Goal: Information Seeking & Learning: Understand process/instructions

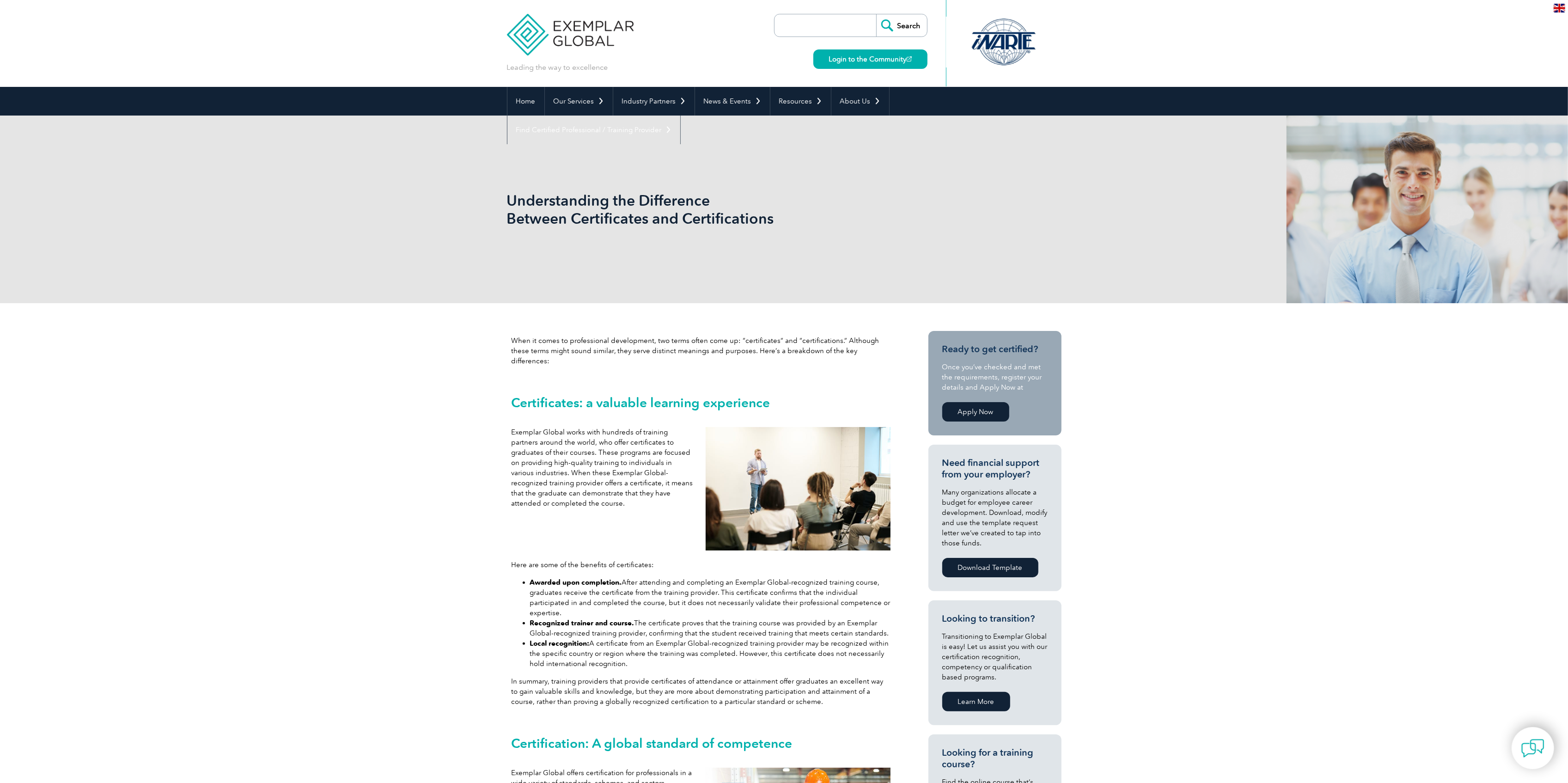
click at [538, 180] on div "Understanding the Difference Between Certificates and Certifications" at bounding box center [784, 209] width 555 height 188
click at [541, 213] on h1 "Understanding the Difference Between Certificates and Certifications" at bounding box center [684, 209] width 355 height 36
click at [541, 214] on h1 "Understanding the Difference Between Certificates and Certifications" at bounding box center [684, 209] width 355 height 36
click at [541, 208] on h1 "Understanding the Difference Between Certificates and Certifications" at bounding box center [684, 209] width 355 height 36
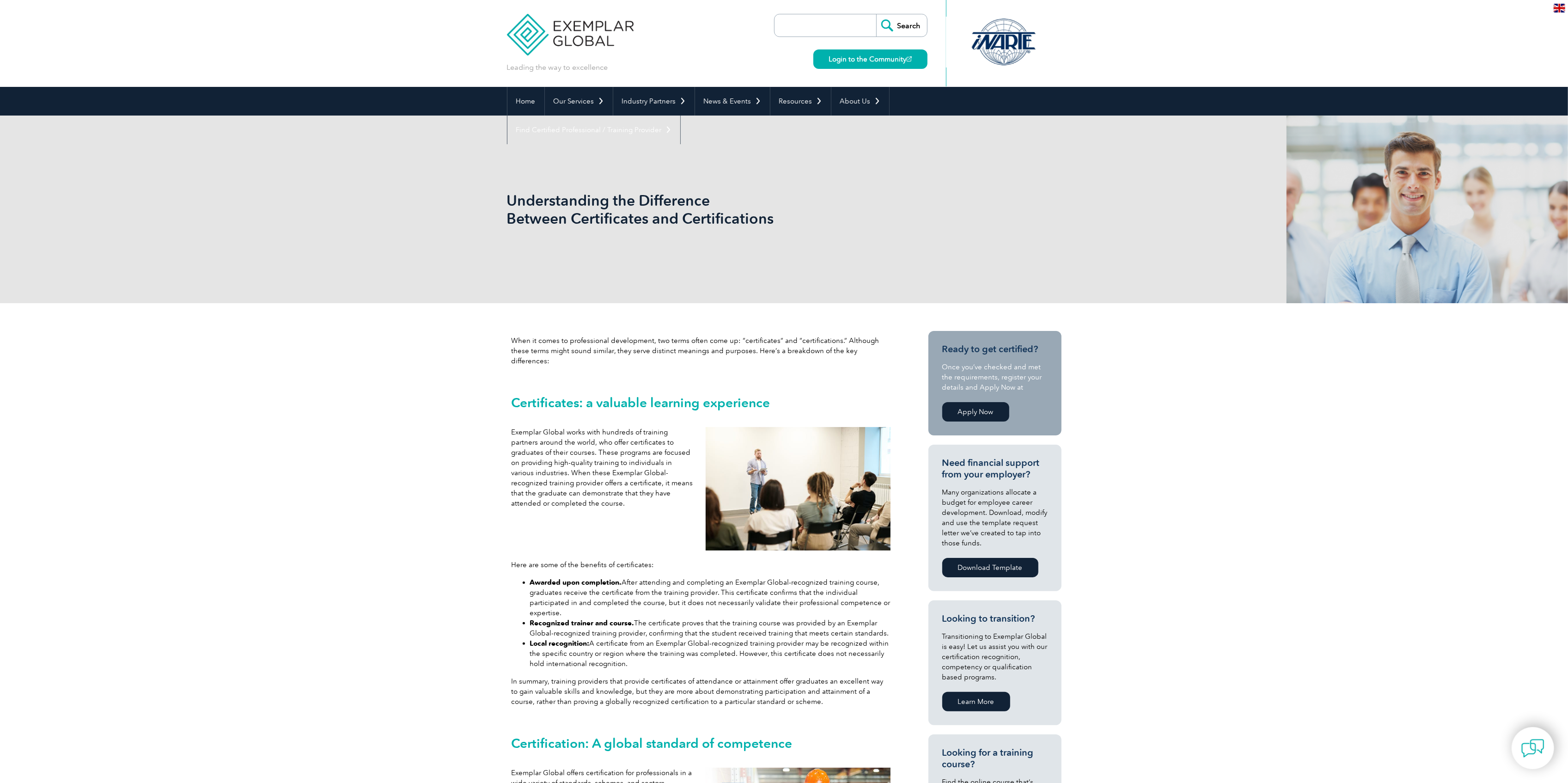
click at [510, 193] on h1 "Understanding the Difference Between Certificates and Certifications" at bounding box center [684, 209] width 355 height 36
click at [511, 198] on h1 "Understanding the Difference Between Certificates and Certifications" at bounding box center [684, 209] width 355 height 36
drag, startPoint x: 499, startPoint y: 189, endPoint x: 501, endPoint y: 182, distance: 7.3
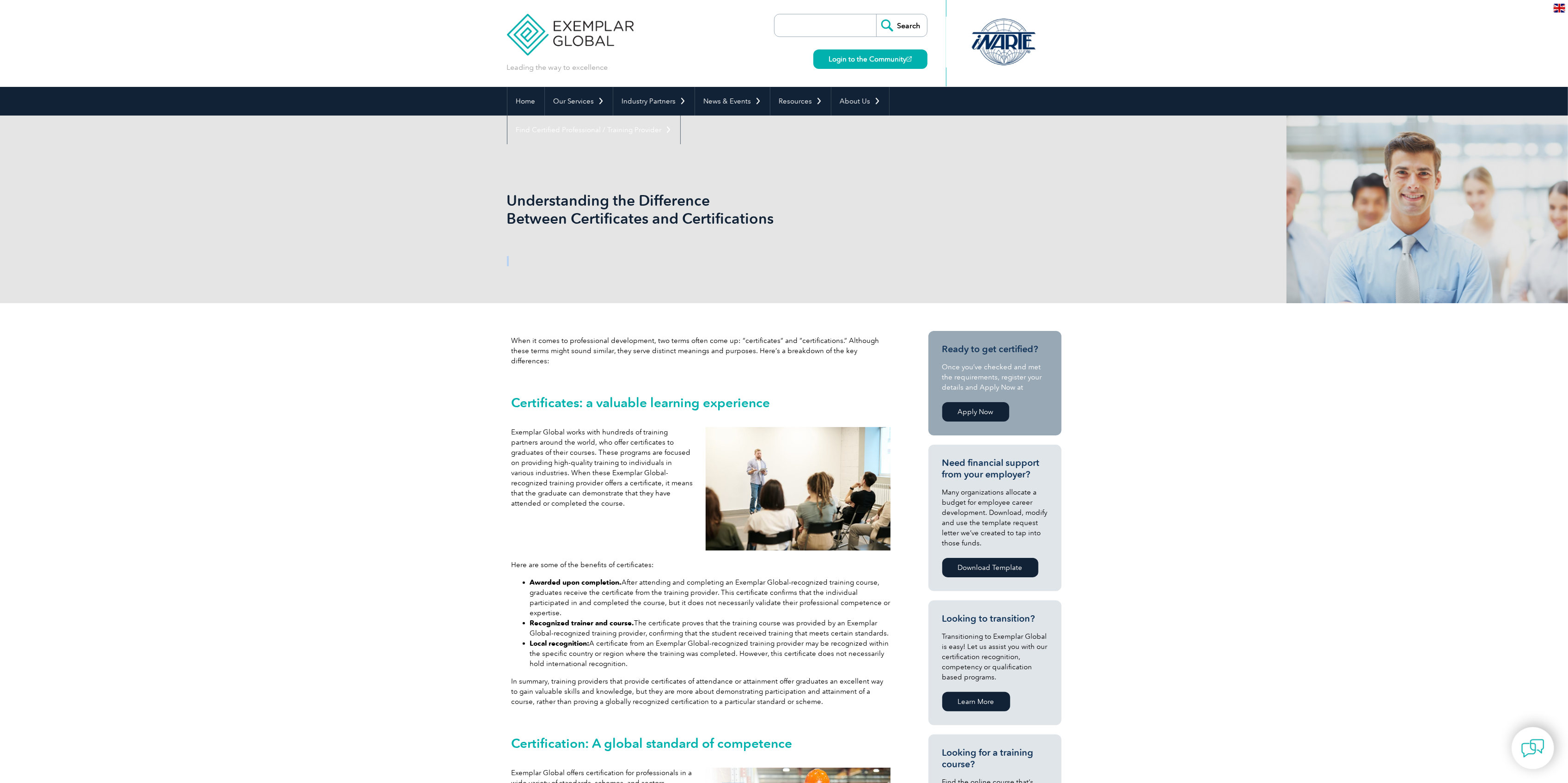
click at [768, 229] on div "Understanding the Difference Between Certificates and Certifications" at bounding box center [784, 209] width 1568 height 188
click at [496, 181] on div "Understanding the Difference Between Certificates and Certifications" at bounding box center [784, 209] width 1568 height 188
drag, startPoint x: 680, startPoint y: 210, endPoint x: 752, endPoint y: 211, distance: 72.0
click at [753, 212] on div "Understanding the Difference Between Certificates and Certifications" at bounding box center [784, 209] width 1568 height 188
click at [752, 210] on h1 "Understanding the Difference Between Certificates and Certifications" at bounding box center [684, 209] width 355 height 36
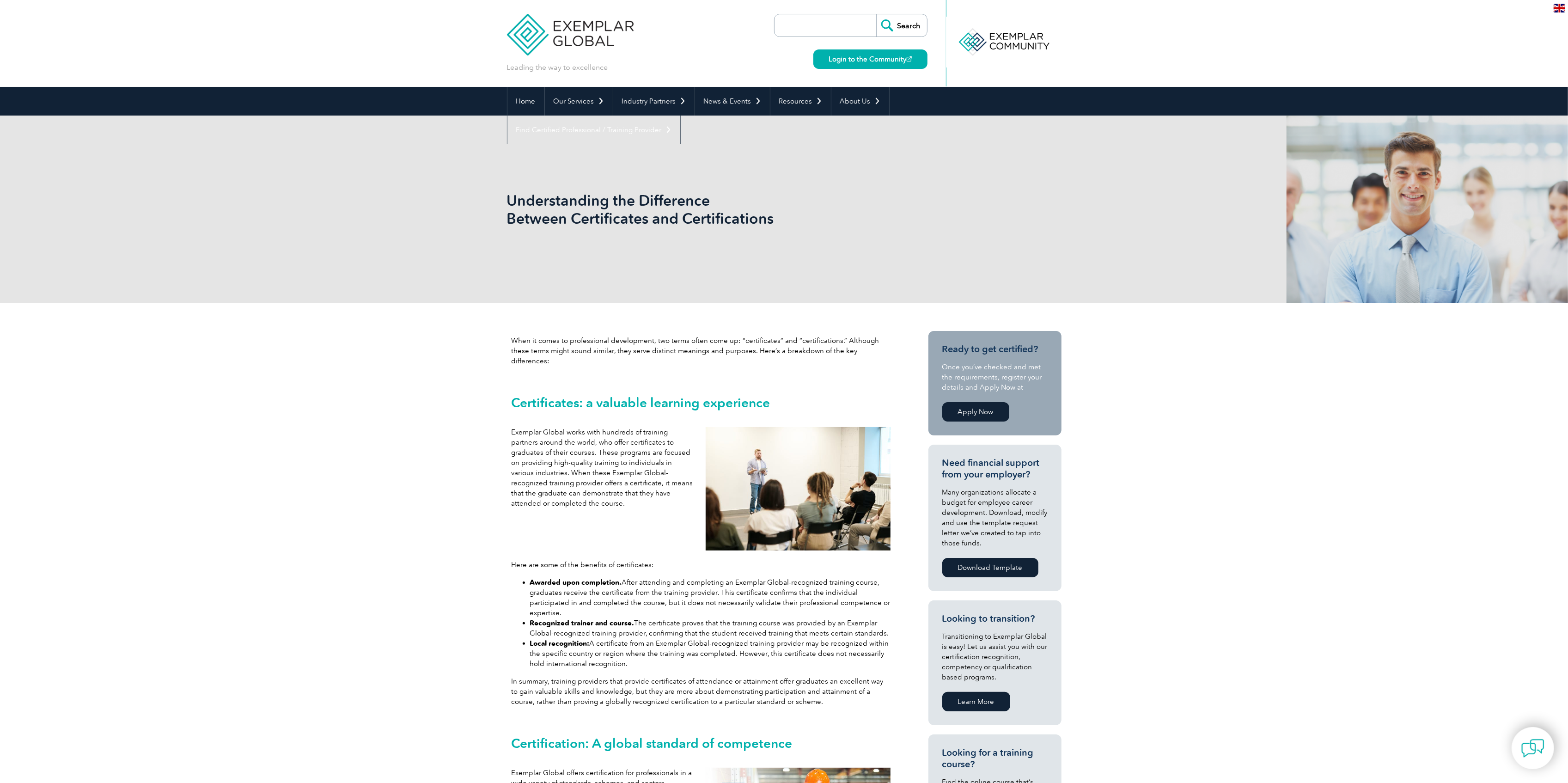
click at [721, 205] on h1 "Understanding the Difference Between Certificates and Certifications" at bounding box center [684, 209] width 355 height 36
click at [572, 226] on h1 "Understanding the Difference Between Certificates and Certifications" at bounding box center [684, 209] width 355 height 36
drag, startPoint x: 508, startPoint y: 198, endPoint x: 877, endPoint y: 218, distance: 369.5
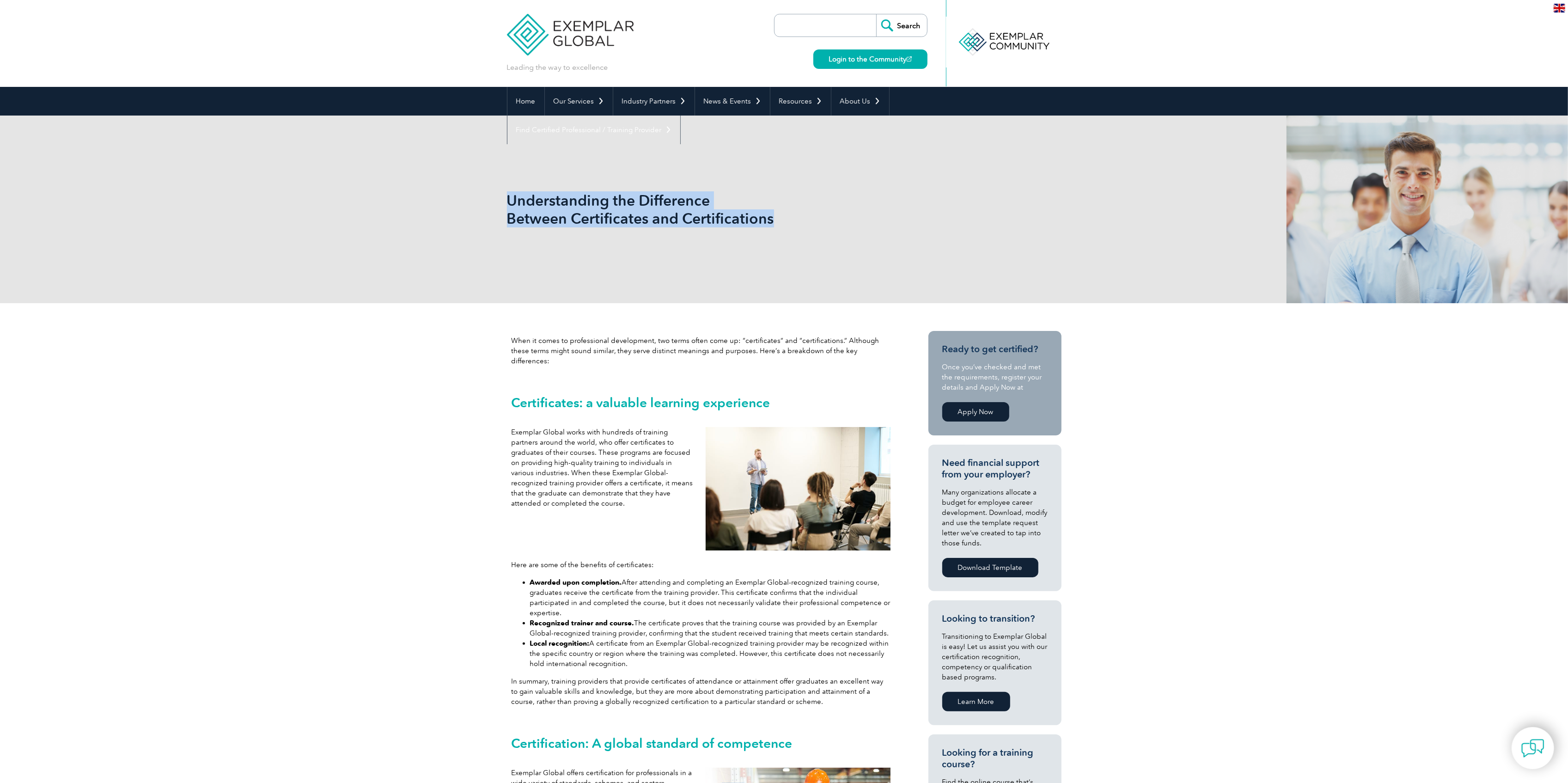
click at [877, 218] on div "Understanding the Difference Between Certificates and Certifications" at bounding box center [784, 209] width 555 height 188
copy h1 "Understanding the Difference Between Certificates and Certifications"
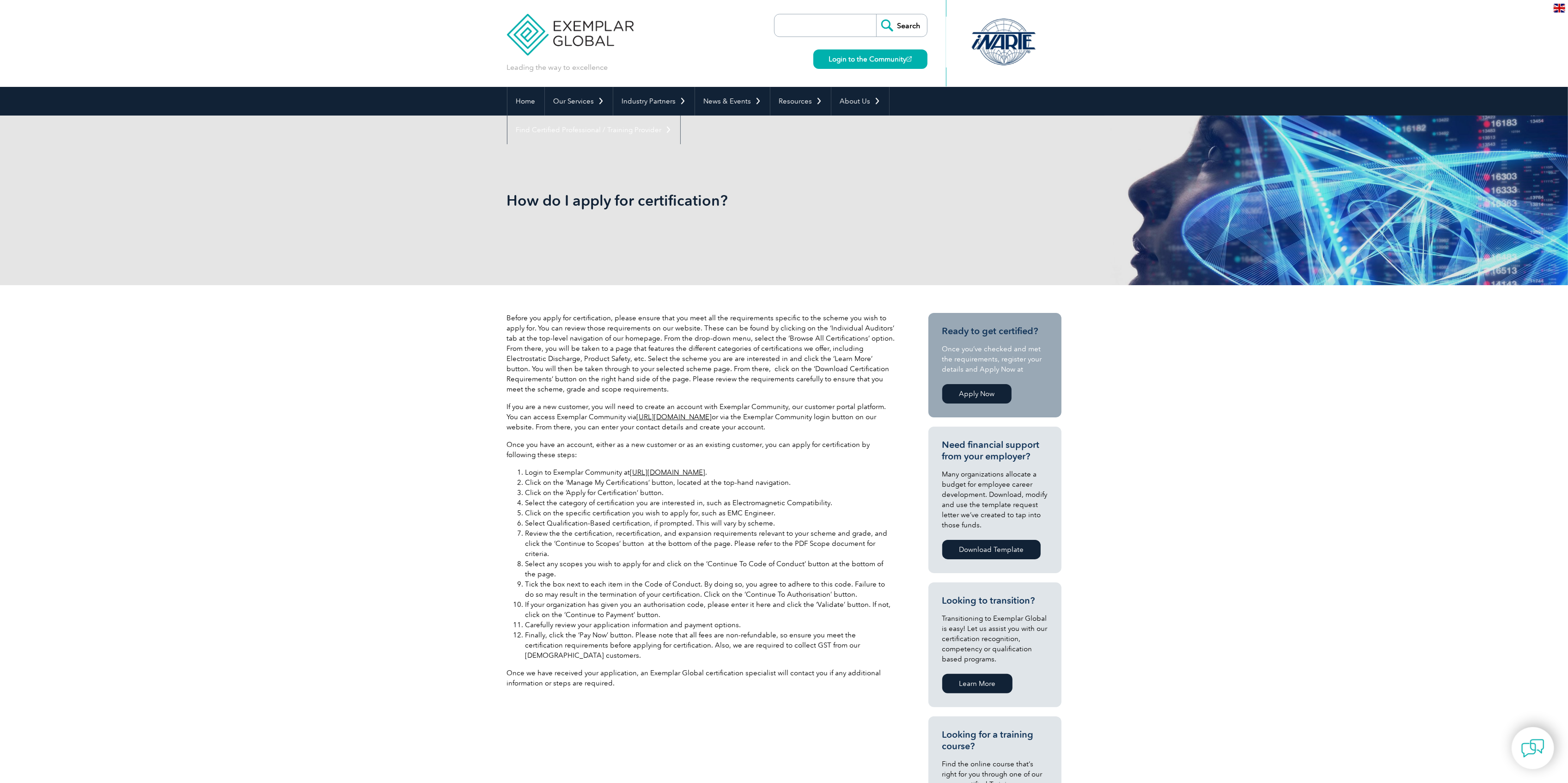
click at [651, 195] on h1 "How do I apply for certification?" at bounding box center [684, 201] width 355 height 18
copy div "How do I apply for certification?"
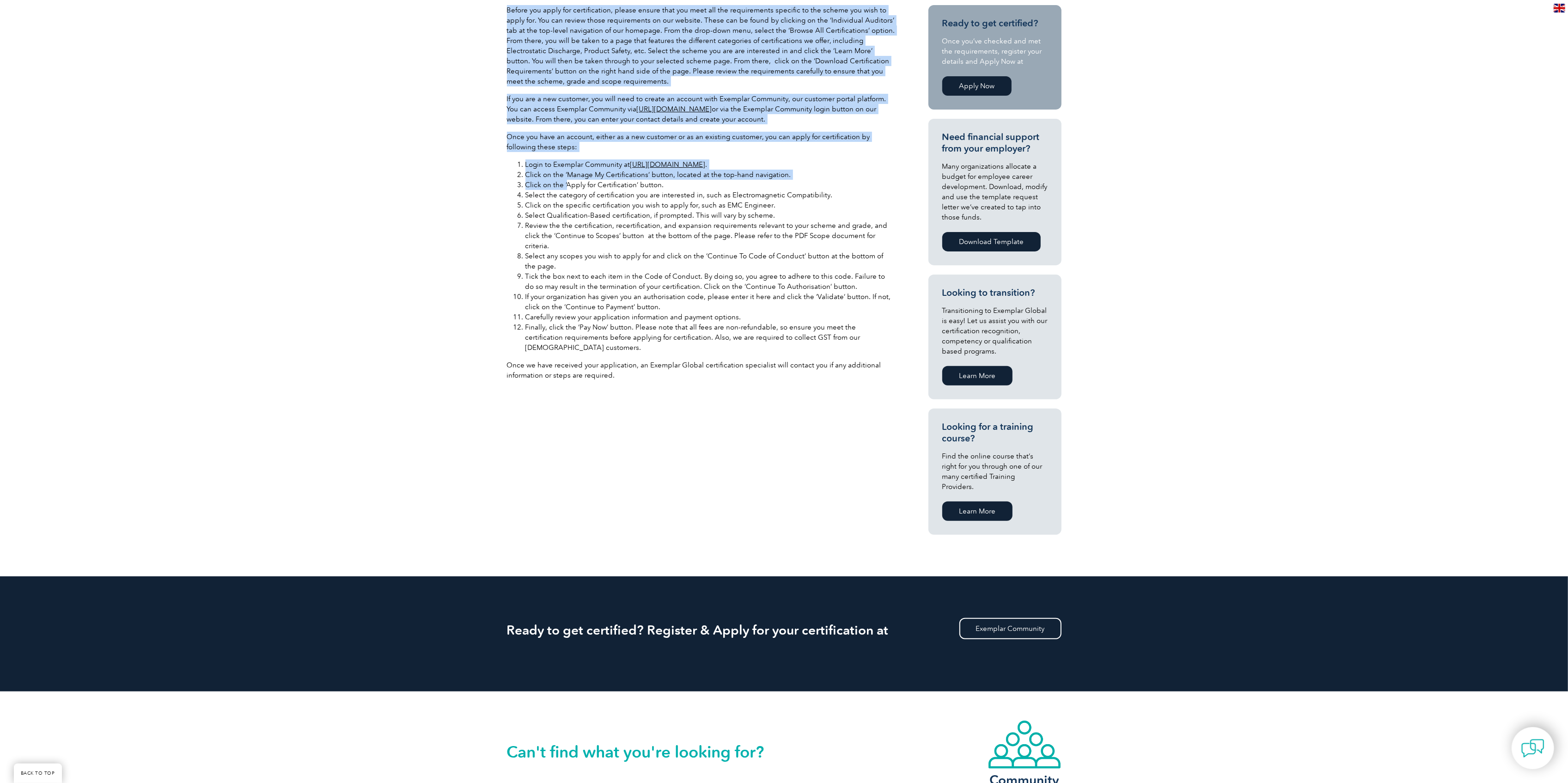
drag, startPoint x: 682, startPoint y: 374, endPoint x: 568, endPoint y: 204, distance: 204.7
click at [564, 195] on div "Before you apply for certification, please ensure that you meet all the require…" at bounding box center [784, 277] width 555 height 599
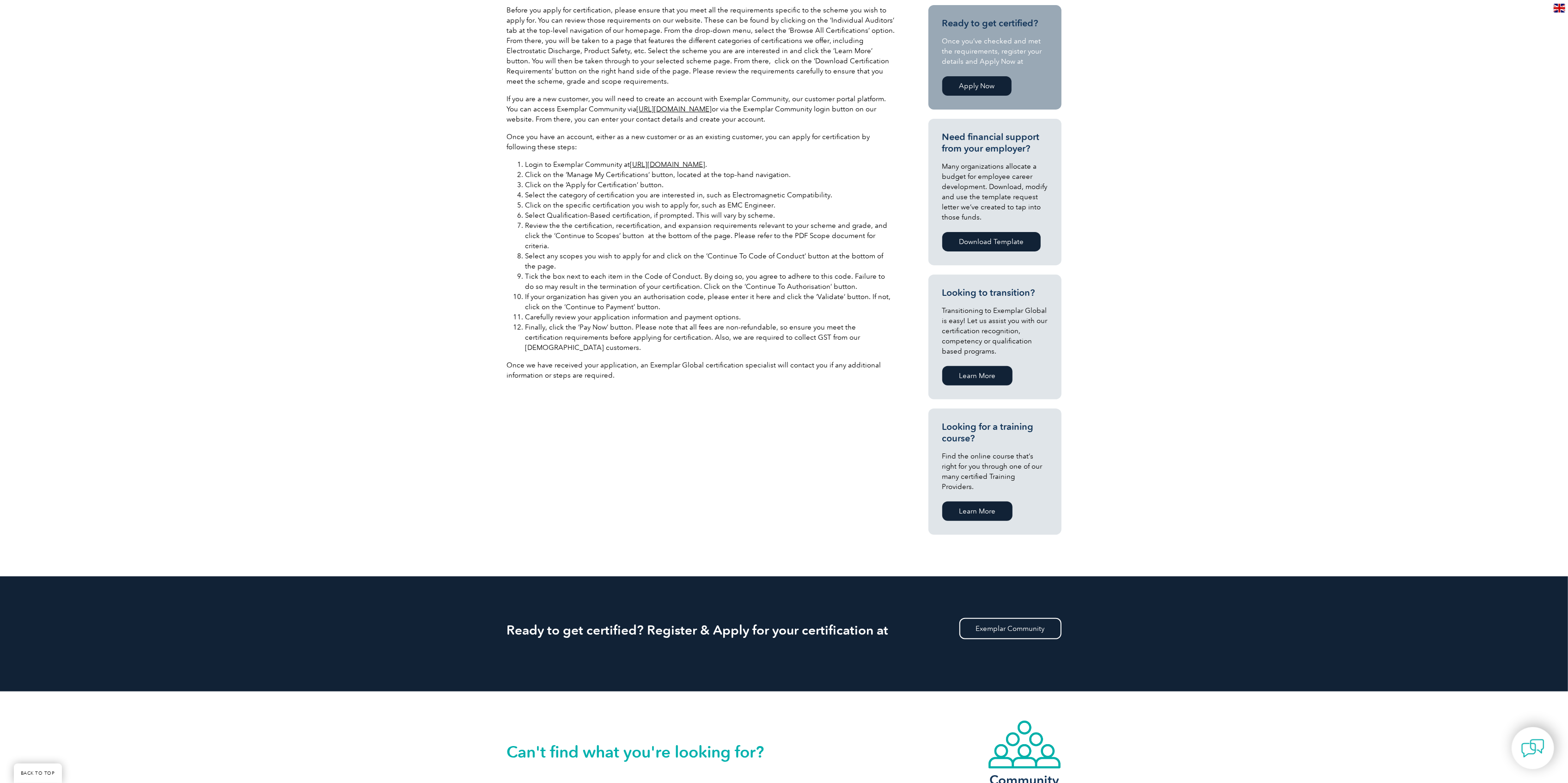
click at [568, 204] on li "Click on the specific certification you wish to apply for, such as EMC Engineer." at bounding box center [710, 206] width 370 height 10
drag, startPoint x: 552, startPoint y: 165, endPoint x: 544, endPoint y: 160, distance: 9.4
click at [551, 164] on li "Login to Exemplar Community at https://community.exemplarglobal.org/ ." at bounding box center [710, 165] width 370 height 10
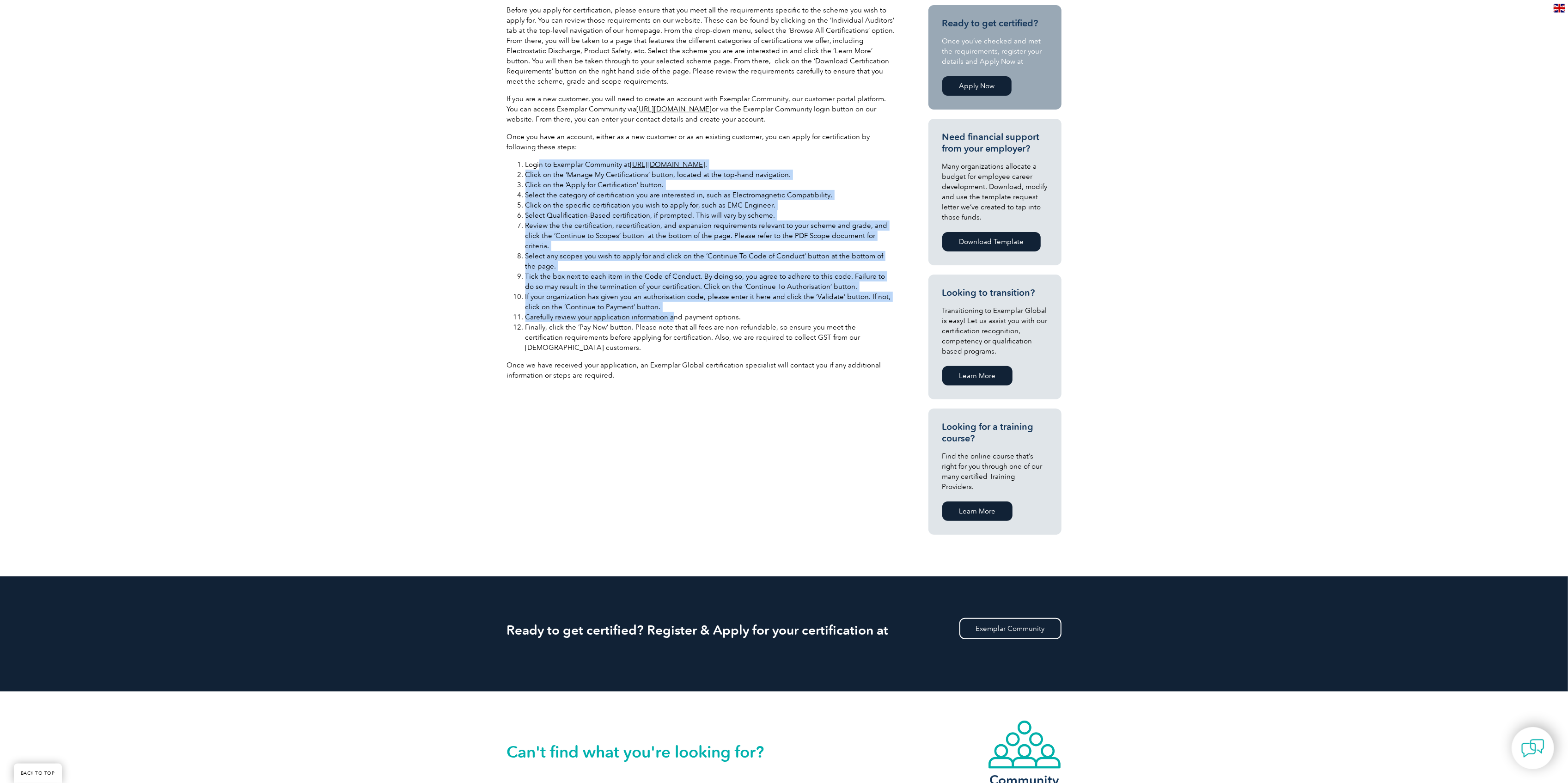
drag, startPoint x: 653, startPoint y: 228, endPoint x: 675, endPoint y: 307, distance: 82.0
click at [672, 303] on div "Before you apply for certification, please ensure that you meet all the require…" at bounding box center [700, 196] width 388 height 383
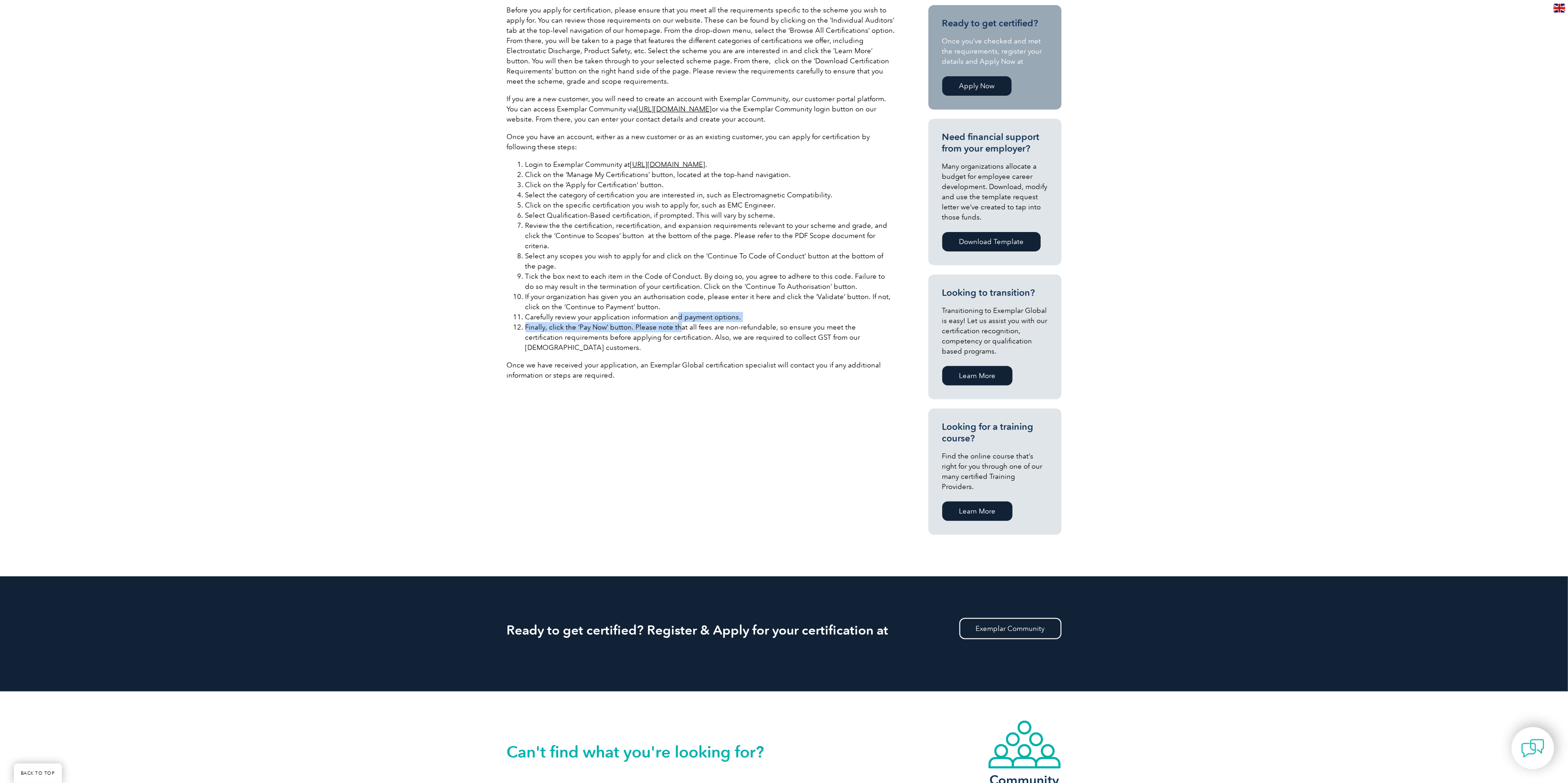
click at [675, 311] on ol "Login to Exemplar Community at https://community.exemplarglobal.org/ . Click on…" at bounding box center [700, 256] width 388 height 193
click at [675, 322] on li "Finally, click the ‘Pay Now’ button. Please note that all fees are non-refundab…" at bounding box center [710, 337] width 370 height 30
click at [685, 360] on p "Once we have received your application, an Exemplar Global certification specia…" at bounding box center [700, 370] width 388 height 20
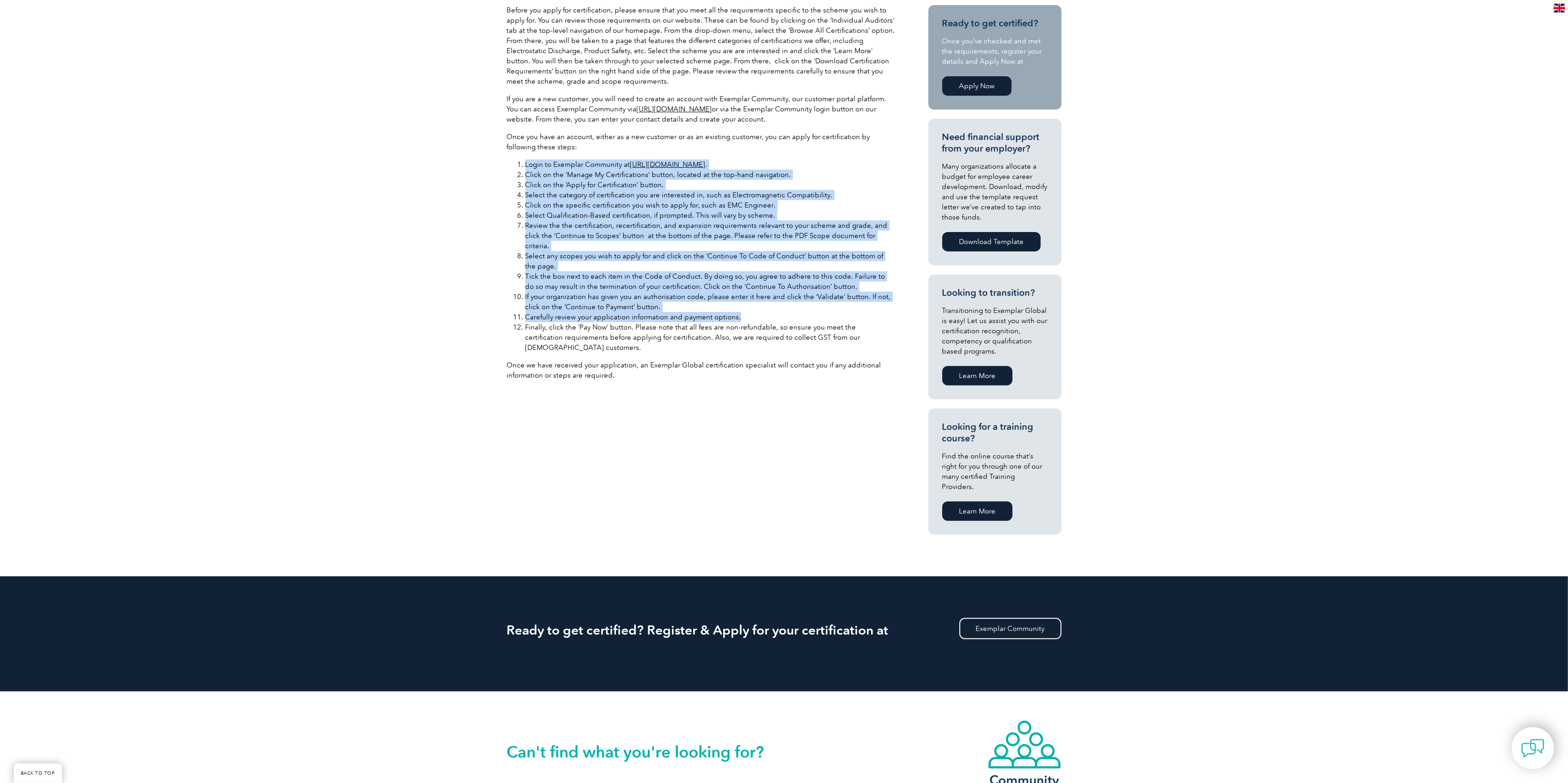
drag, startPoint x: 712, startPoint y: 189, endPoint x: 780, endPoint y: 312, distance: 140.5
click at [780, 311] on ol "Login to Exemplar Community at https://community.exemplarglobal.org/ . Click on…" at bounding box center [700, 256] width 388 height 193
click at [780, 322] on li "Finally, click the ‘Pay Now’ button. Please note that all fees are non-refundab…" at bounding box center [710, 337] width 370 height 30
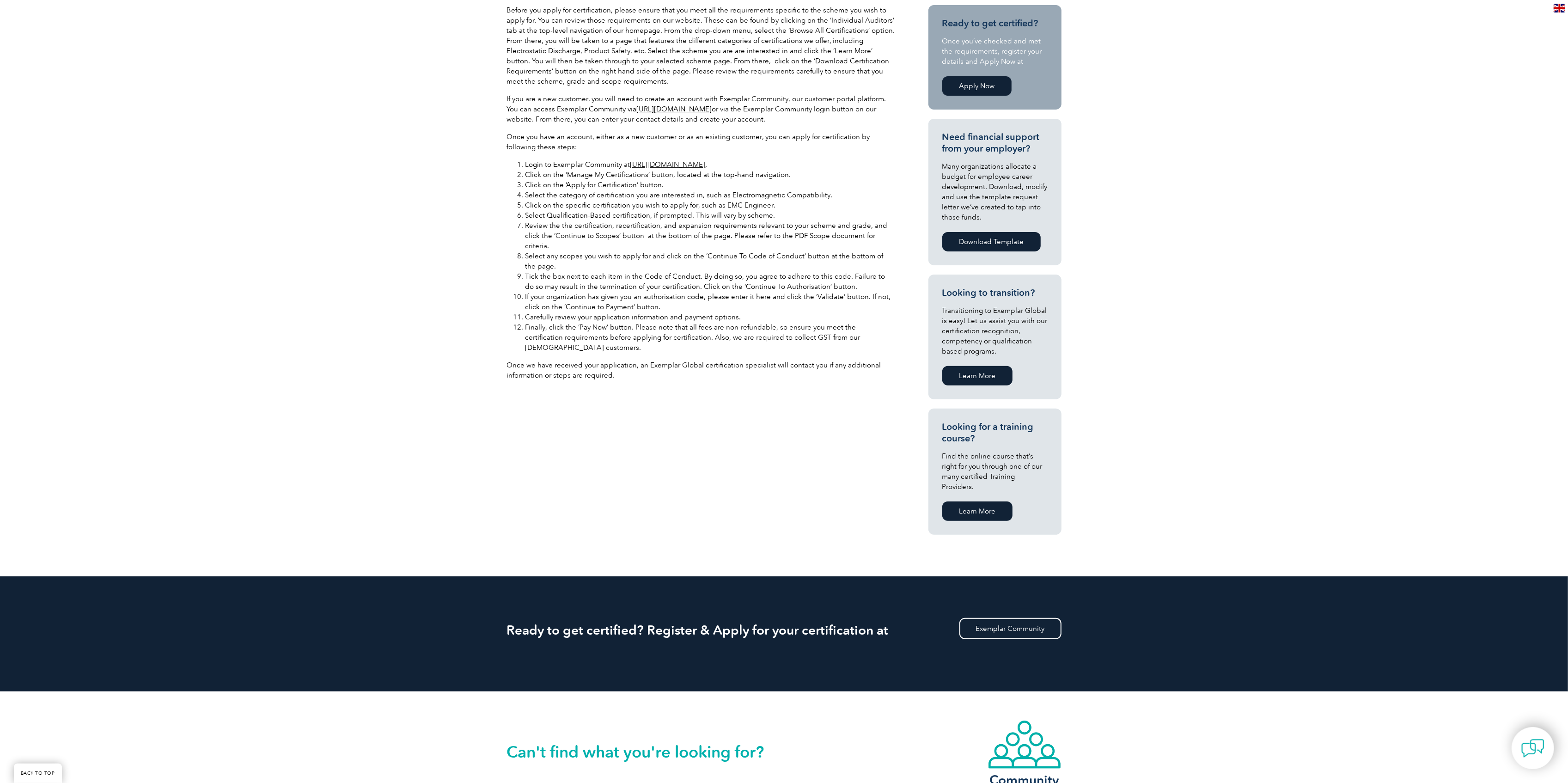
click at [779, 312] on li "Carefully review your application information and payment options." at bounding box center [710, 317] width 370 height 10
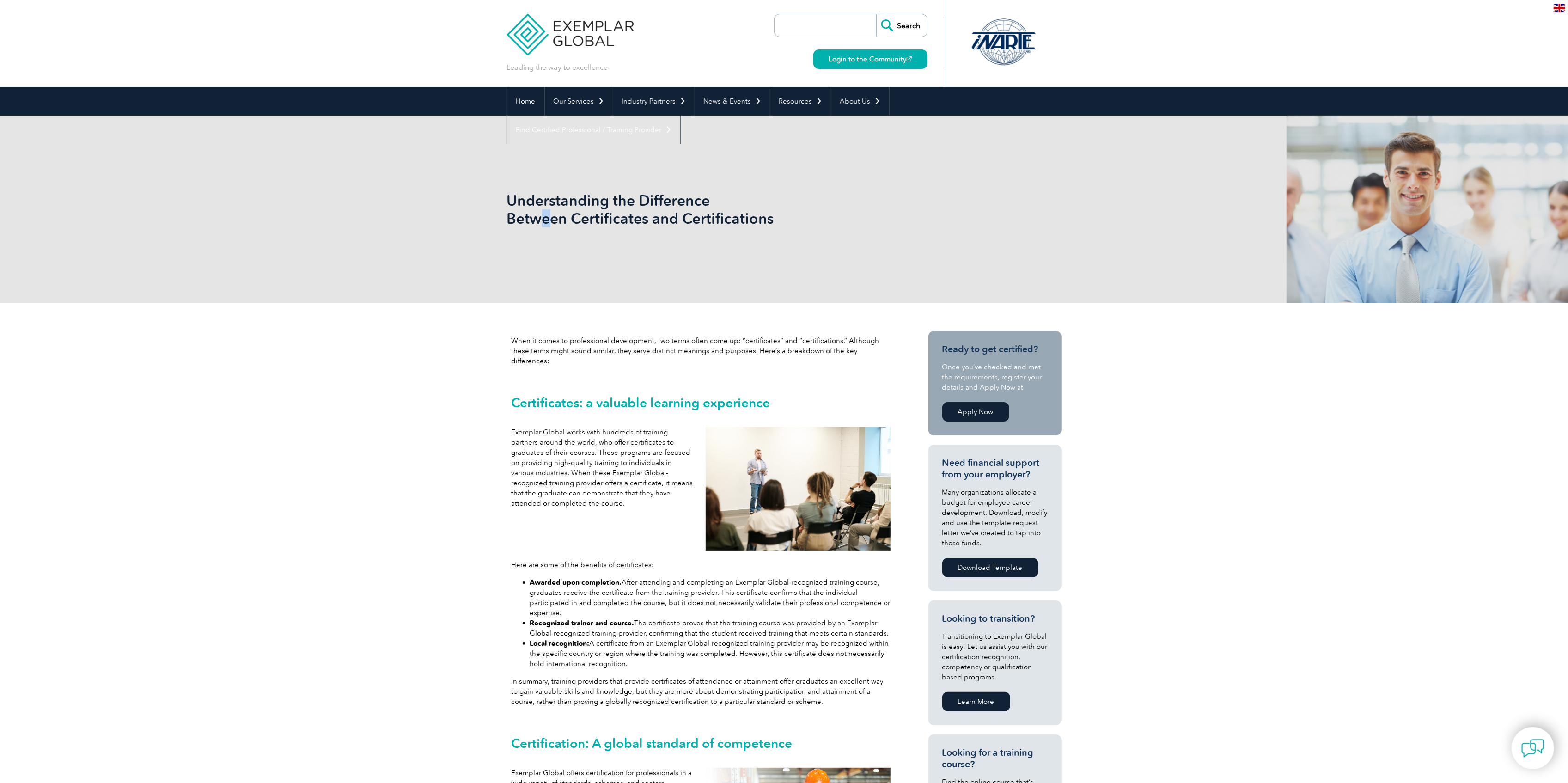
drag, startPoint x: 550, startPoint y: 224, endPoint x: 540, endPoint y: 224, distance: 10.0
click at [540, 224] on h1 "Understanding the Difference Between Certificates and Certifications" at bounding box center [684, 209] width 355 height 36
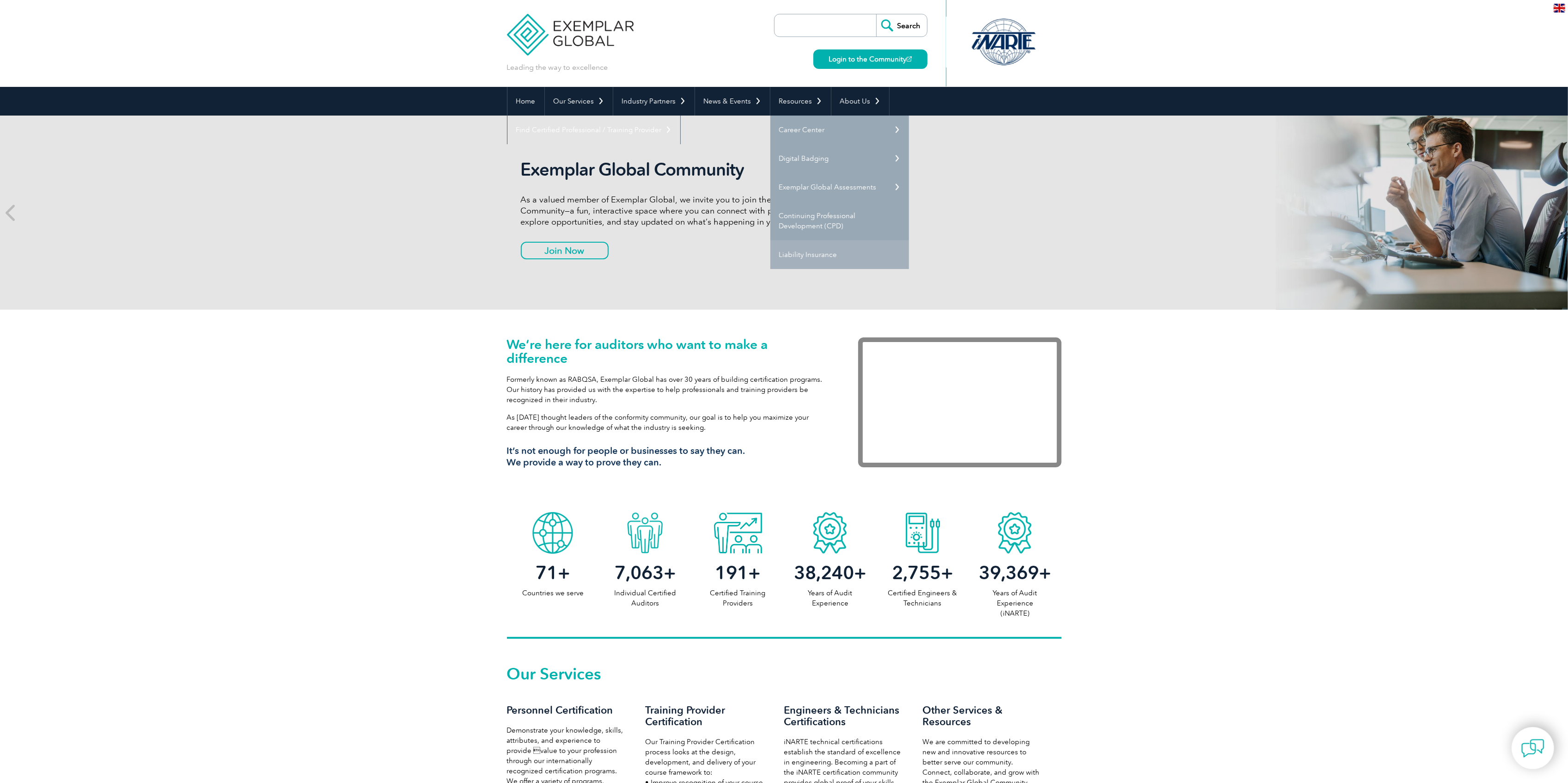
click at [811, 243] on link "Liability Insurance" at bounding box center [839, 255] width 138 height 29
